Goal: Transaction & Acquisition: Purchase product/service

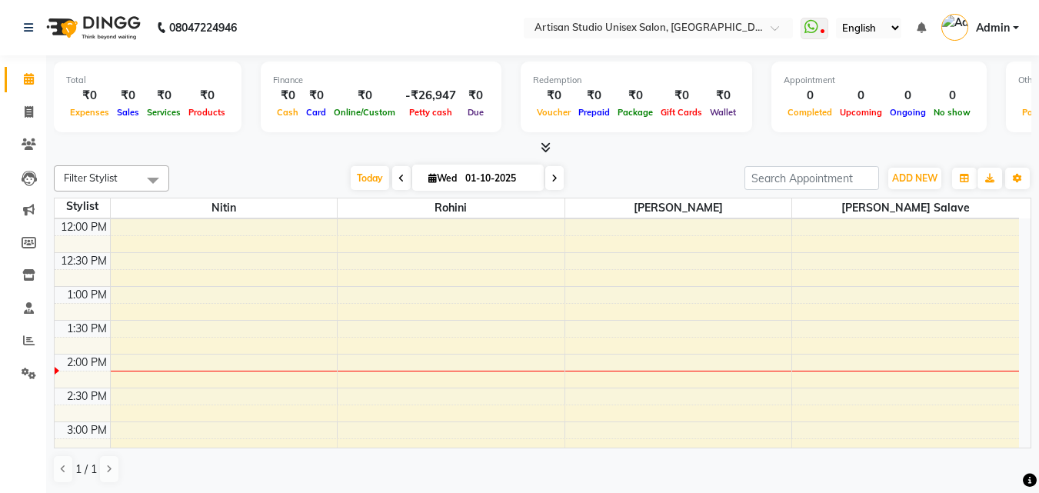
scroll to position [308, 0]
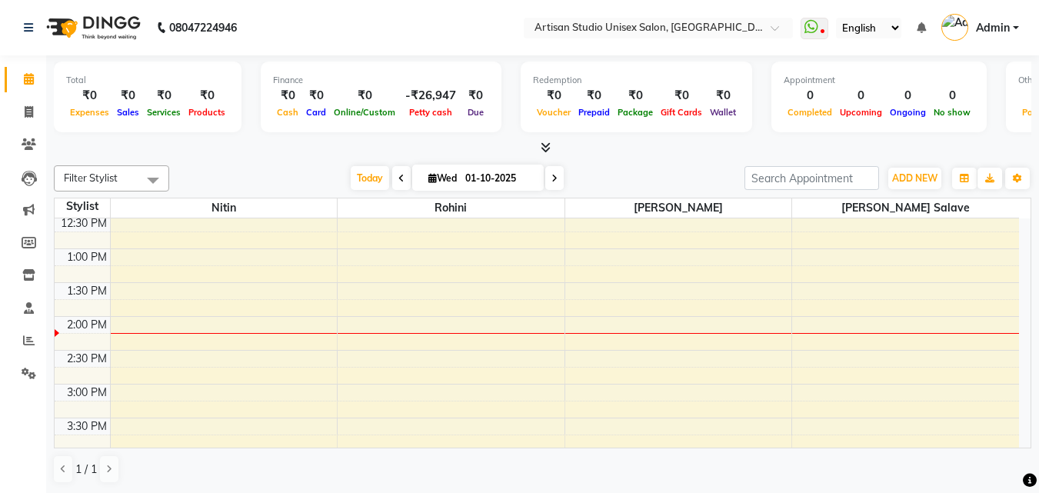
click at [208, 305] on div "8:00 AM 8:30 AM 9:00 AM 9:30 AM 10:00 AM 10:30 AM 11:00 AM 11:30 AM 12:00 PM 12…" at bounding box center [537, 384] width 965 height 947
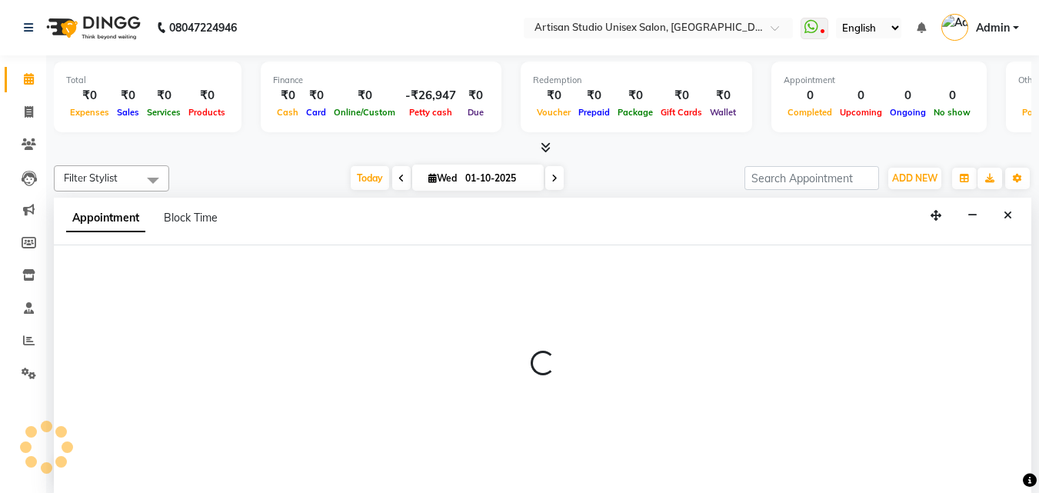
scroll to position [1, 0]
select select "31468"
select select "tentative"
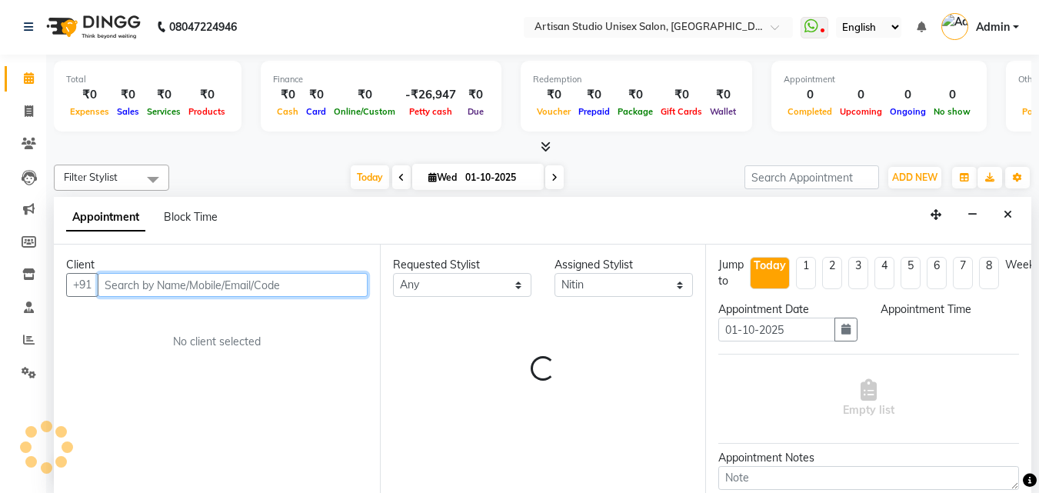
select select "825"
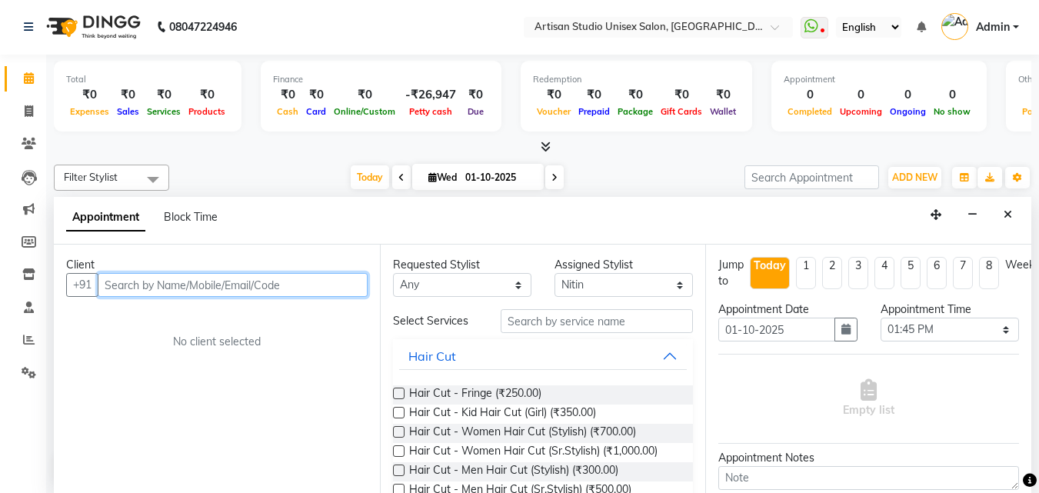
click at [196, 290] on input "text" at bounding box center [233, 285] width 270 height 24
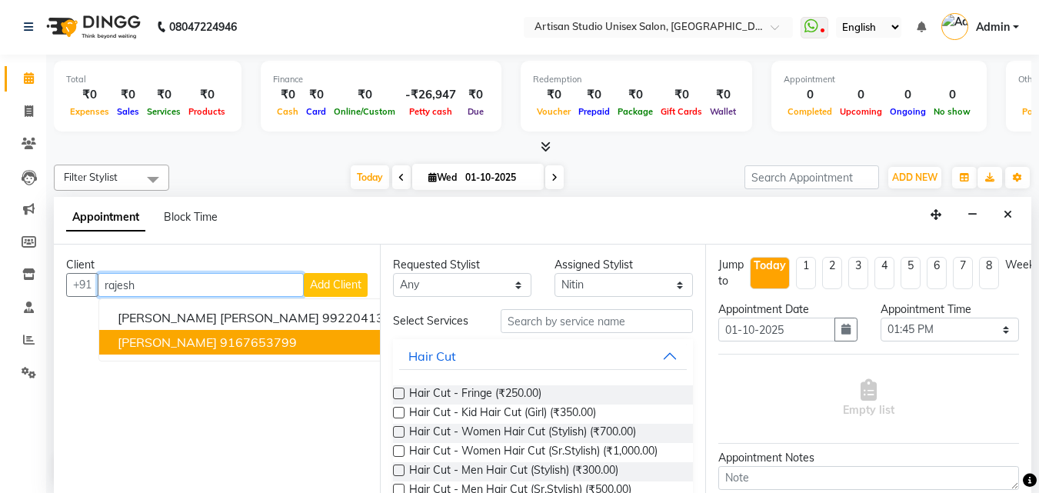
click at [235, 348] on ngb-highlight "9167653799" at bounding box center [258, 342] width 77 height 15
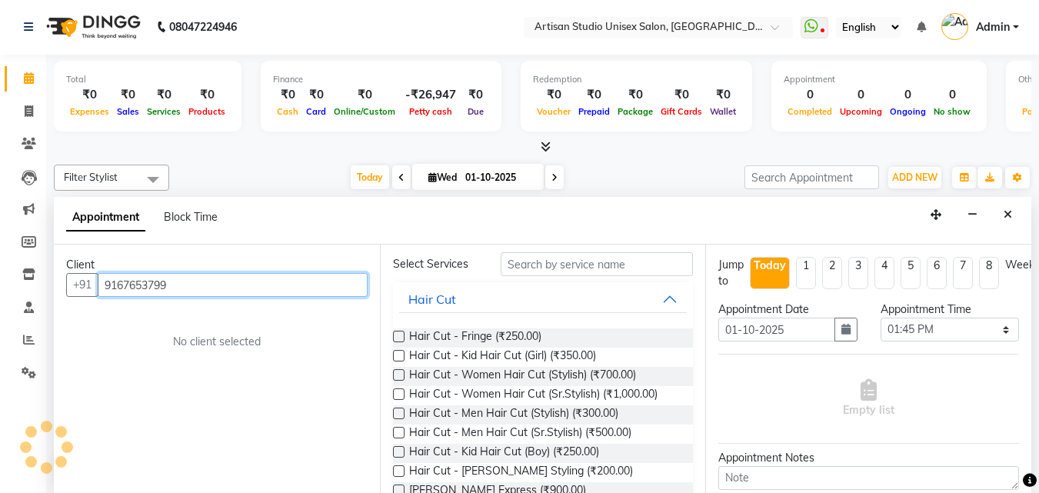
scroll to position [231, 0]
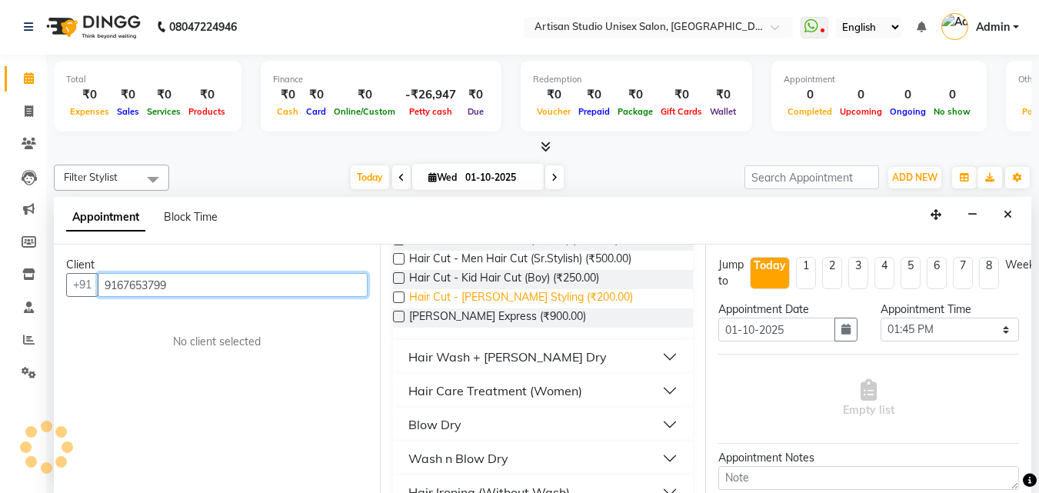
type input "9167653799"
click at [552, 299] on span "Hair Cut - [PERSON_NAME] Styling (₹200.00)" at bounding box center [521, 298] width 224 height 19
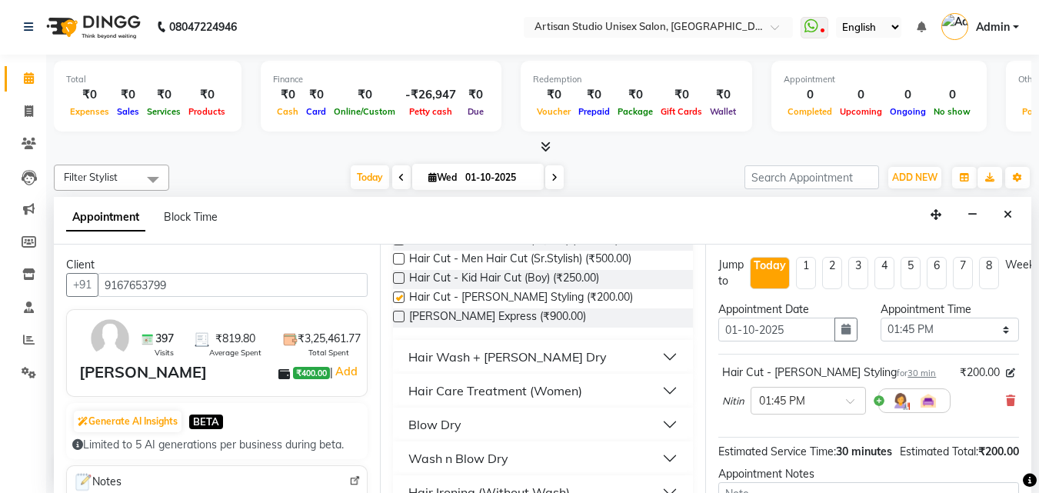
checkbox input "false"
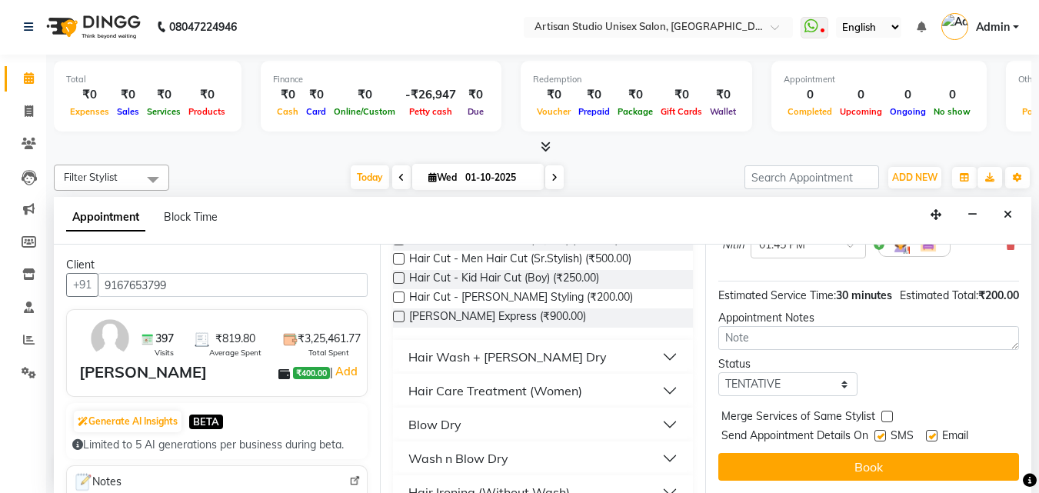
scroll to position [184, 0]
click at [886, 430] on label at bounding box center [881, 436] width 12 height 12
click at [885, 432] on input "checkbox" at bounding box center [880, 437] width 10 height 10
checkbox input "false"
click at [933, 430] on label at bounding box center [932, 436] width 12 height 12
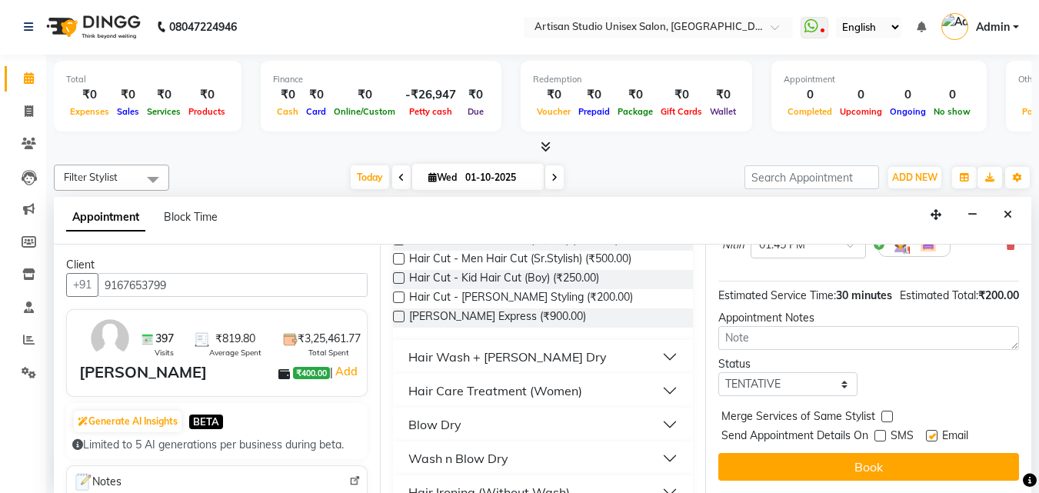
click at [933, 432] on input "checkbox" at bounding box center [931, 437] width 10 height 10
checkbox input "false"
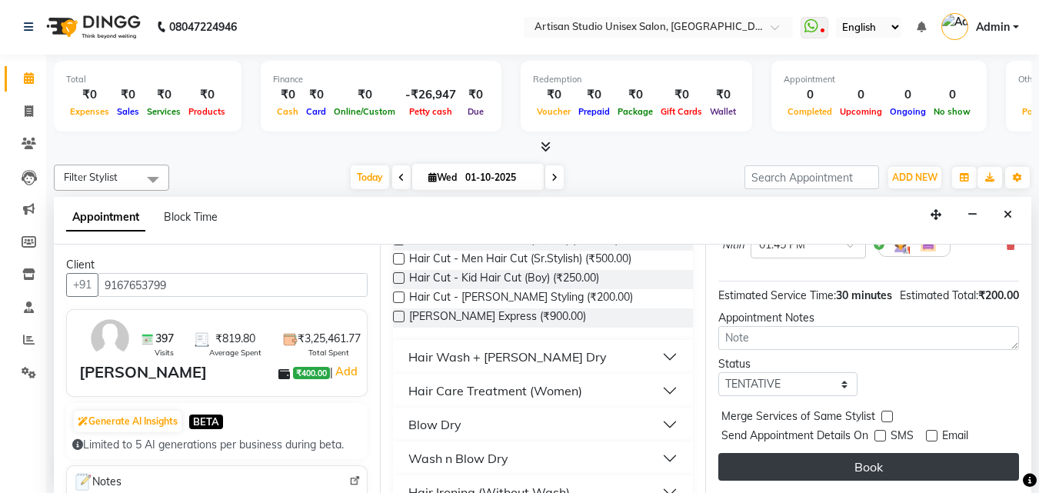
click at [922, 455] on button "Book" at bounding box center [869, 467] width 301 height 28
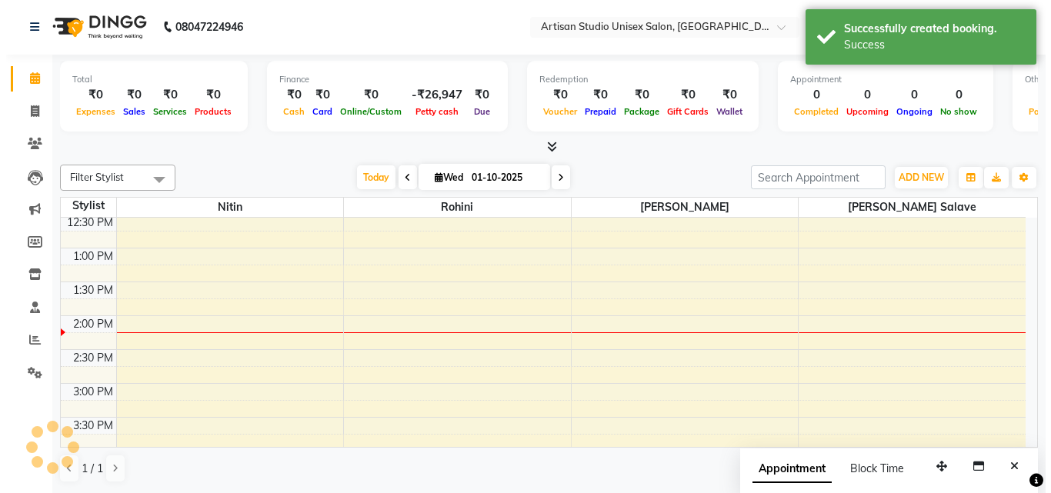
scroll to position [0, 0]
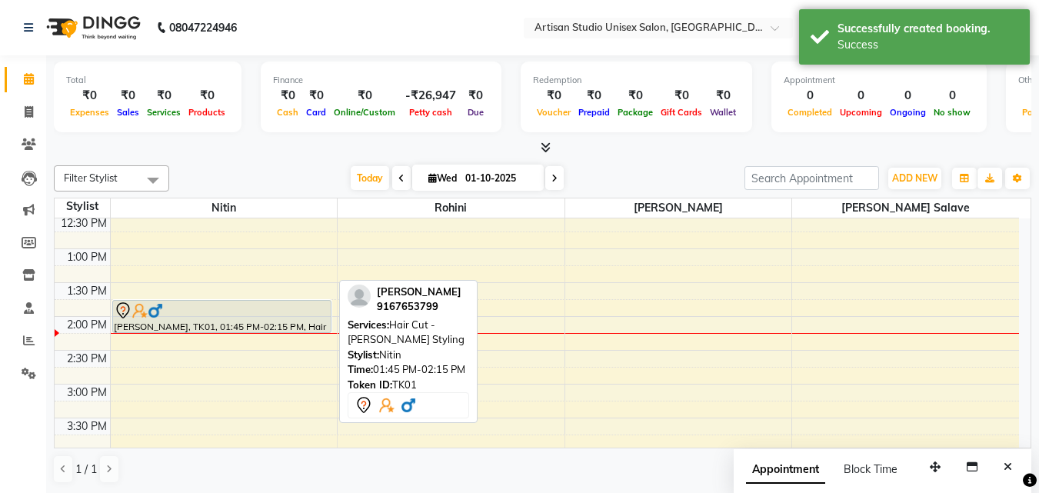
click at [267, 317] on div at bounding box center [222, 311] width 216 height 18
select select "7"
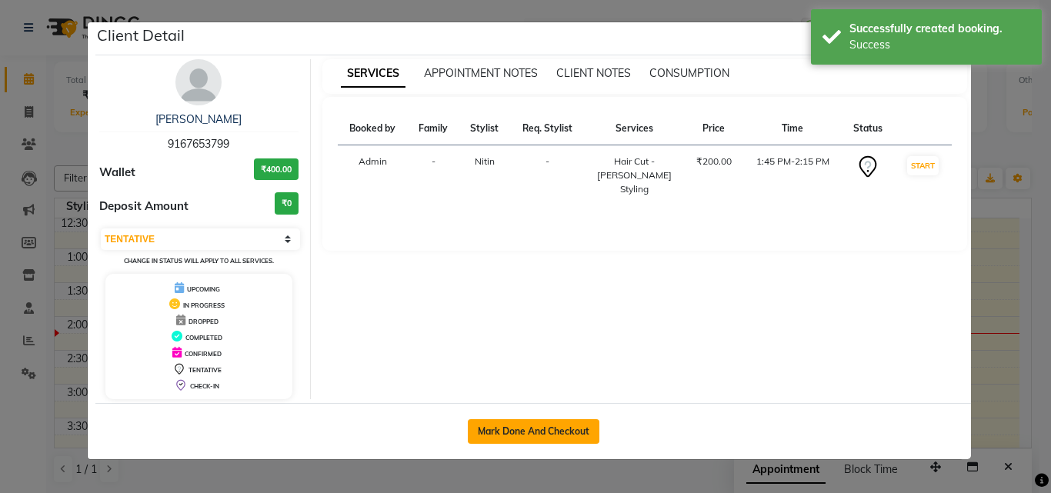
click at [581, 442] on div "Mark Done And Checkout" at bounding box center [532, 431] width 875 height 56
click at [581, 437] on button "Mark Done And Checkout" at bounding box center [534, 431] width 132 height 25
select select "4913"
select select "service"
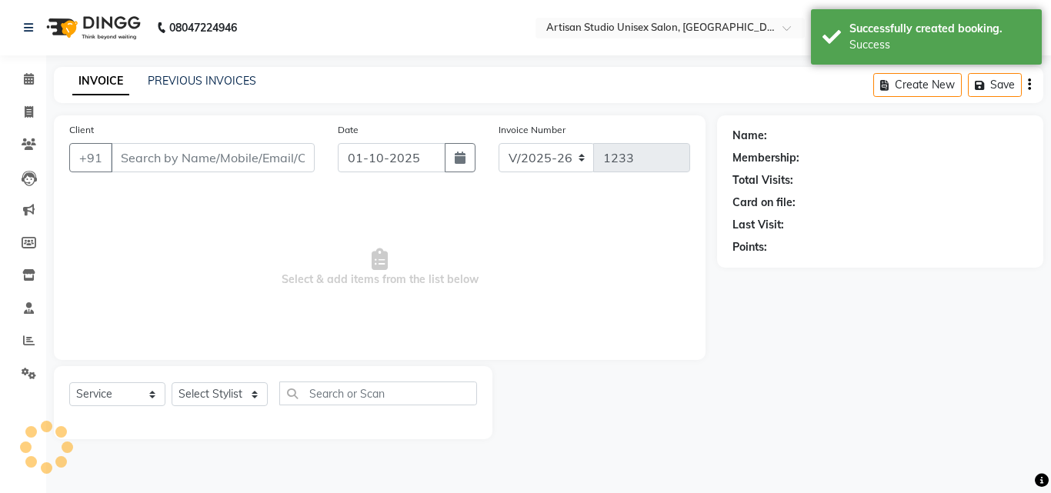
type input "9167653799"
select select "31468"
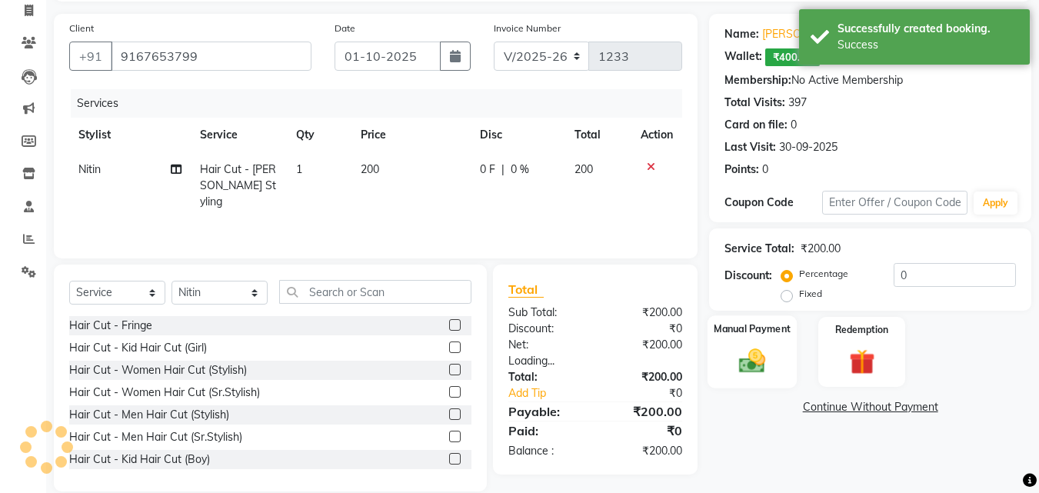
scroll to position [123, 0]
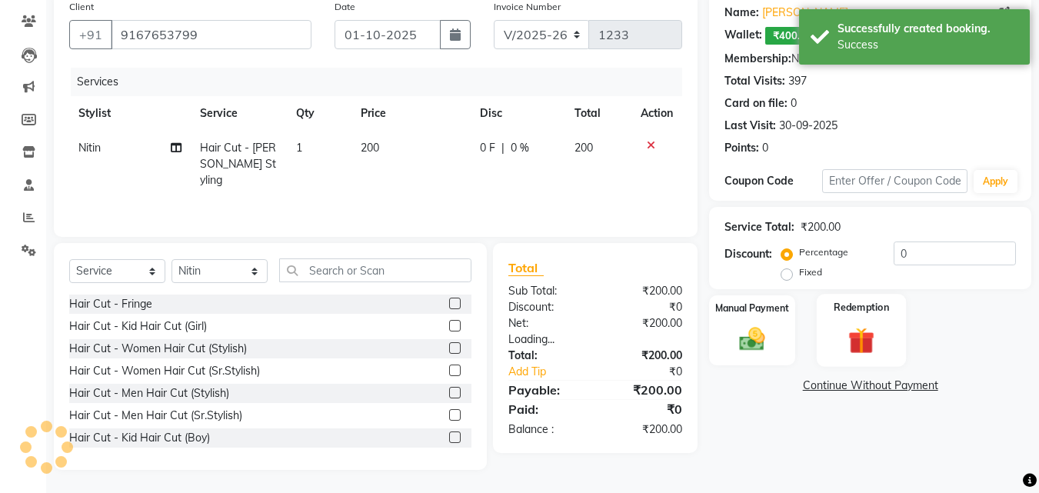
click at [865, 342] on img at bounding box center [861, 340] width 43 height 33
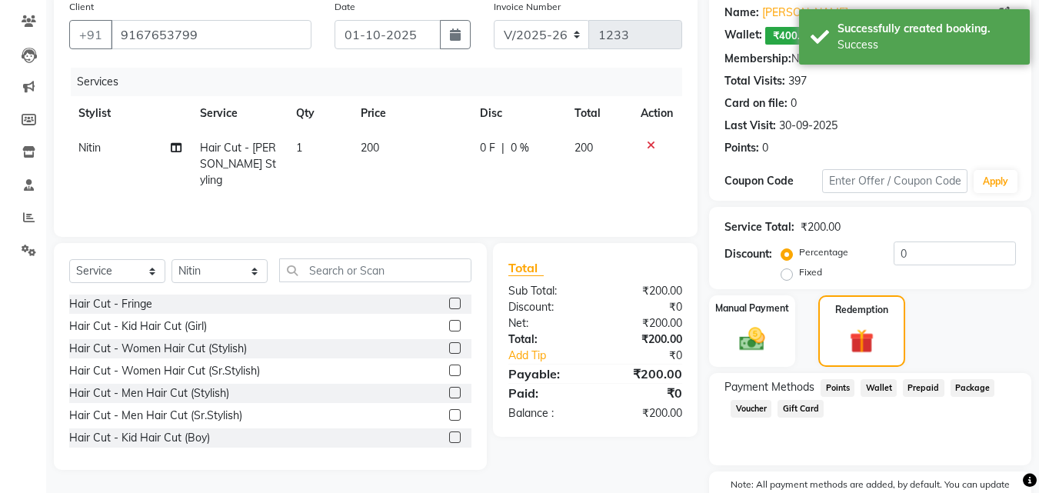
click at [878, 388] on span "Wallet" at bounding box center [879, 388] width 36 height 18
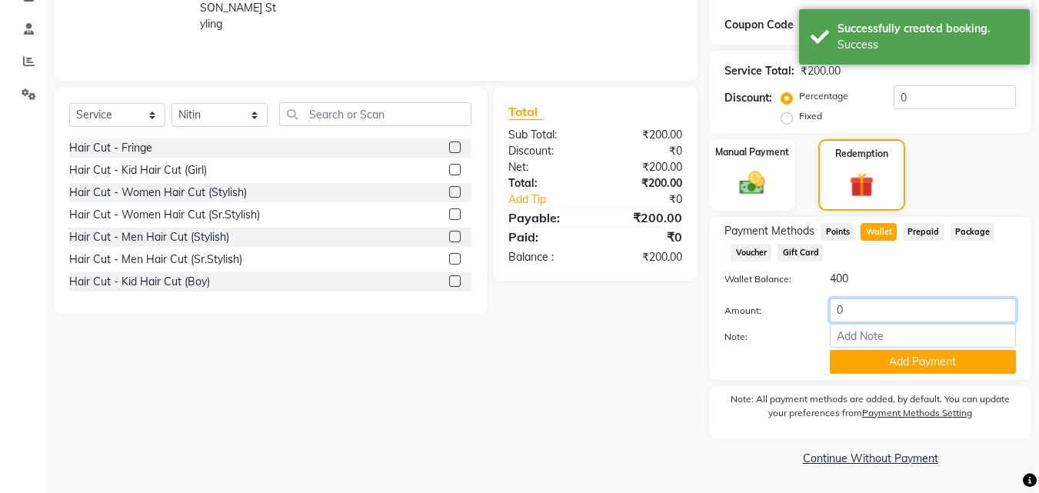
click at [860, 315] on input "0" at bounding box center [923, 310] width 186 height 24
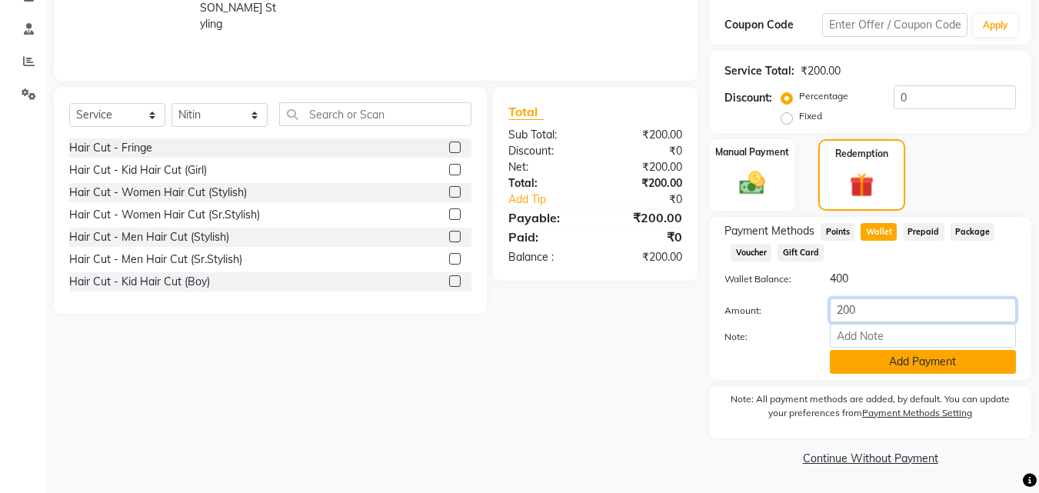
type input "200"
click at [960, 362] on button "Add Payment" at bounding box center [923, 362] width 186 height 24
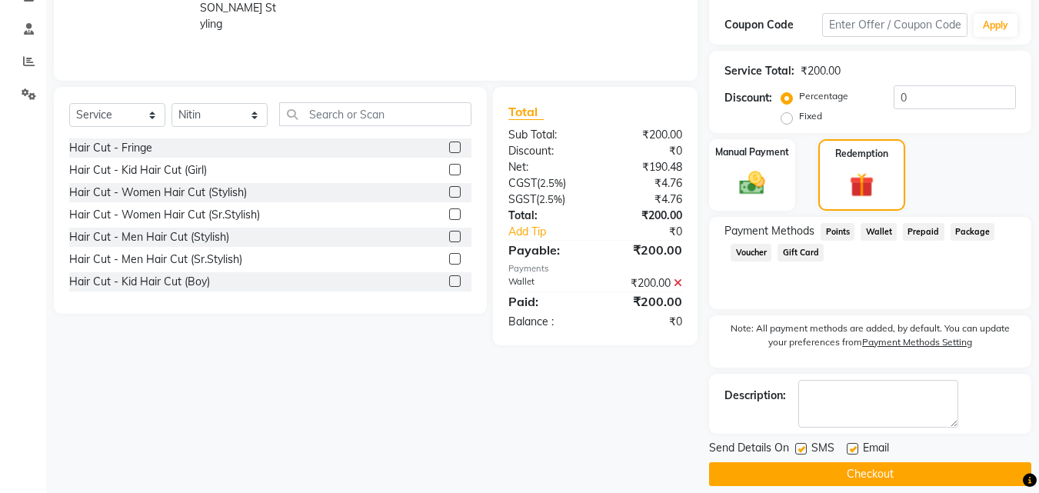
scroll to position [295, 0]
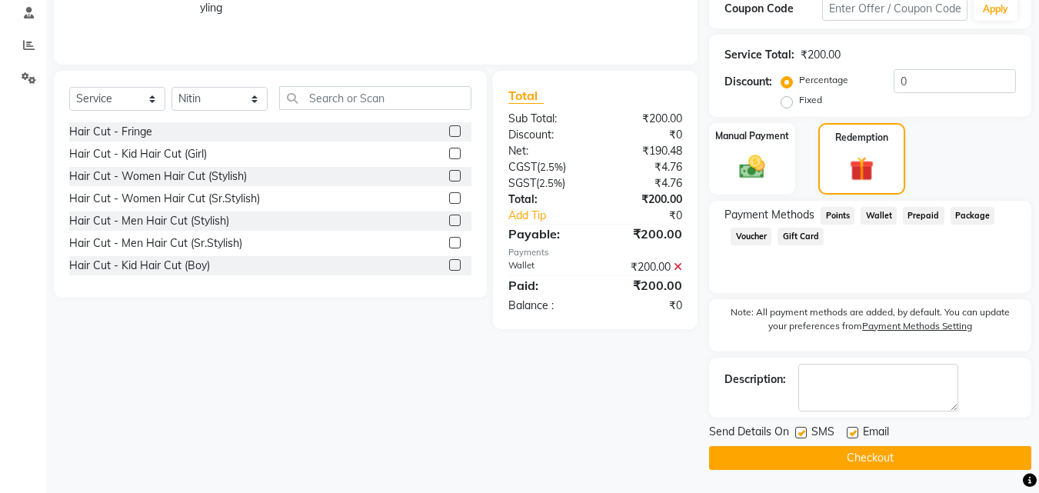
click at [802, 432] on label at bounding box center [801, 433] width 12 height 12
click at [802, 432] on input "checkbox" at bounding box center [800, 433] width 10 height 10
checkbox input "false"
click at [852, 430] on label at bounding box center [853, 433] width 12 height 12
click at [852, 430] on input "checkbox" at bounding box center [852, 433] width 10 height 10
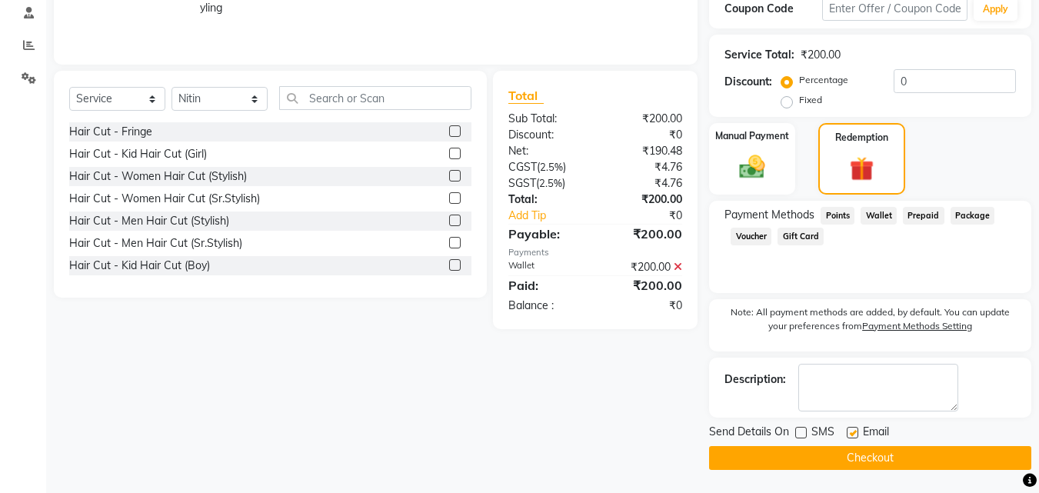
checkbox input "false"
click at [851, 458] on button "Checkout" at bounding box center [870, 458] width 322 height 24
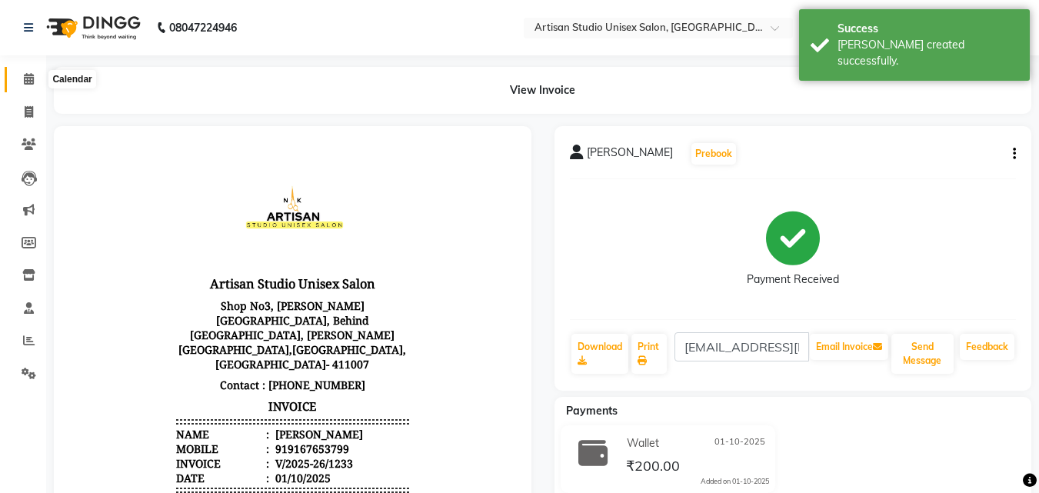
click at [33, 83] on icon at bounding box center [29, 79] width 10 height 12
